Goal: Navigation & Orientation: Find specific page/section

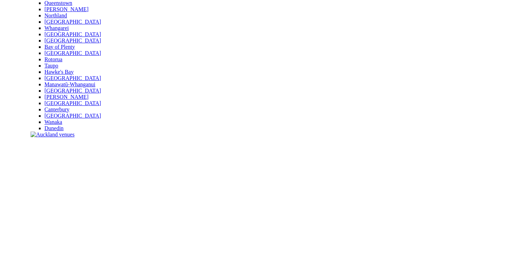
scroll to position [104, 0]
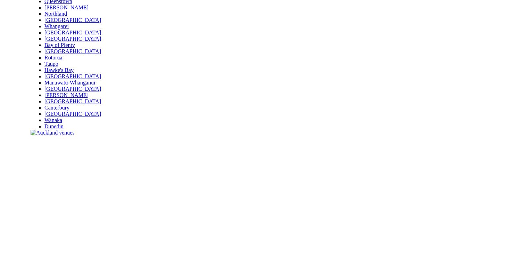
scroll to position [104, 0]
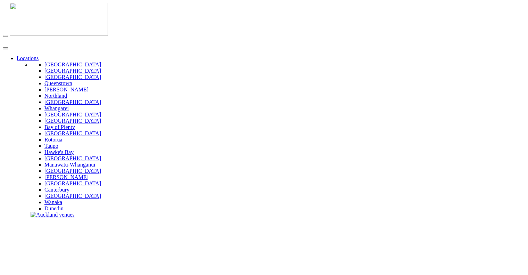
scroll to position [104, 0]
